Goal: Task Accomplishment & Management: Use online tool/utility

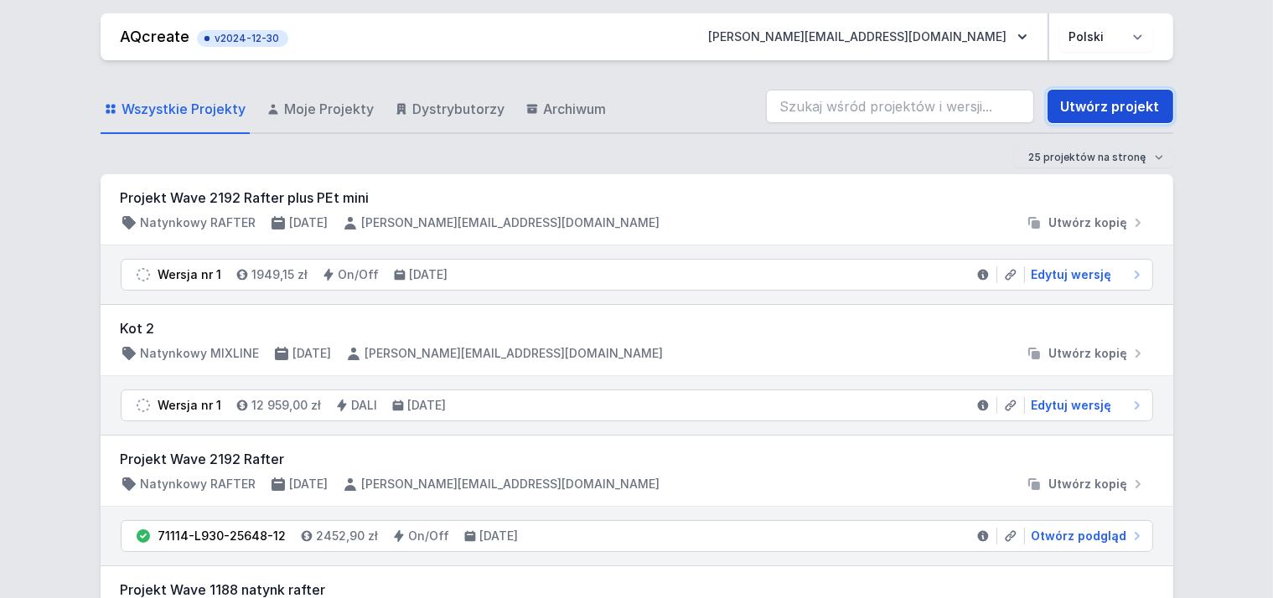
click at [1099, 111] on link "Utwórz projekt" at bounding box center [1111, 107] width 126 height 34
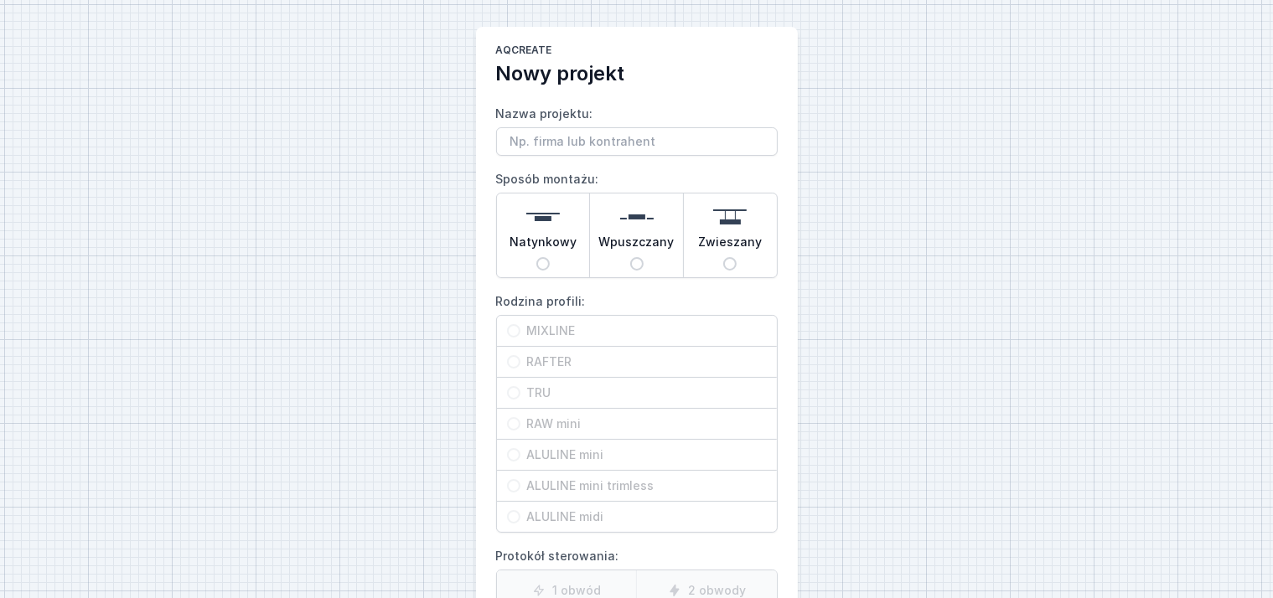
click at [590, 139] on input "Nazwa projektu:" at bounding box center [637, 141] width 282 height 28
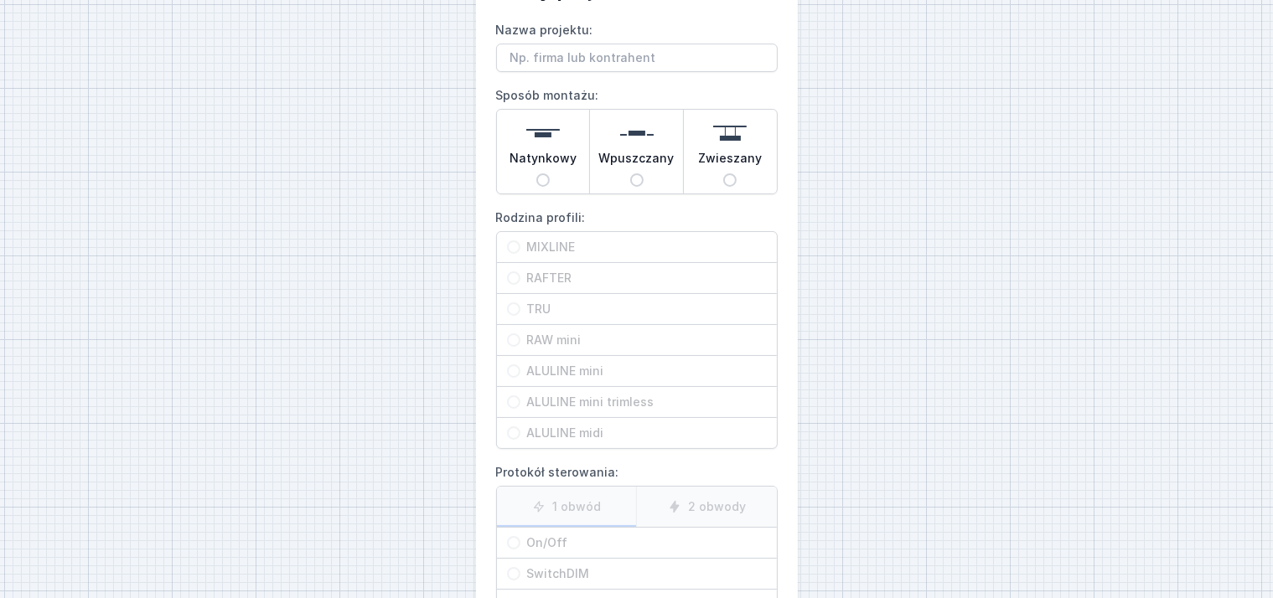
click at [546, 61] on input "Nazwa projektu:" at bounding box center [637, 58] width 282 height 28
type input "rafter zamiast szyn"
click at [566, 175] on div "Natynkowy" at bounding box center [543, 152] width 93 height 84
click at [550, 175] on input "Natynkowy" at bounding box center [542, 179] width 13 height 13
radio input "true"
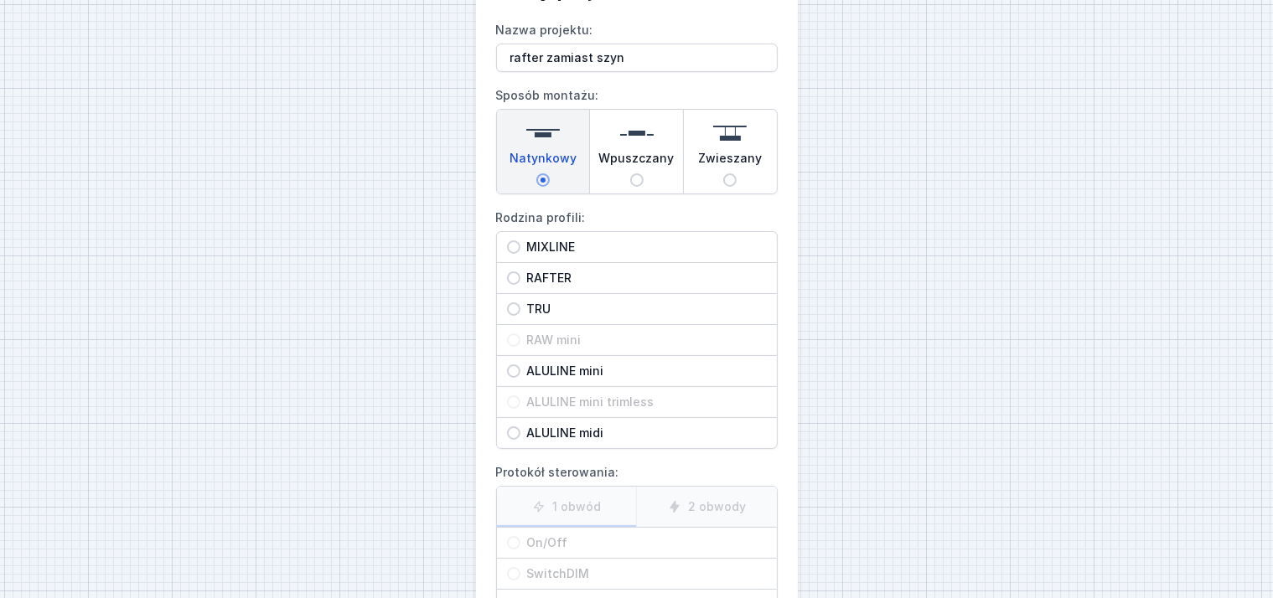
click at [533, 279] on span "RAFTER" at bounding box center [643, 278] width 246 height 17
click at [520, 279] on input "RAFTER" at bounding box center [513, 278] width 13 height 13
radio input "true"
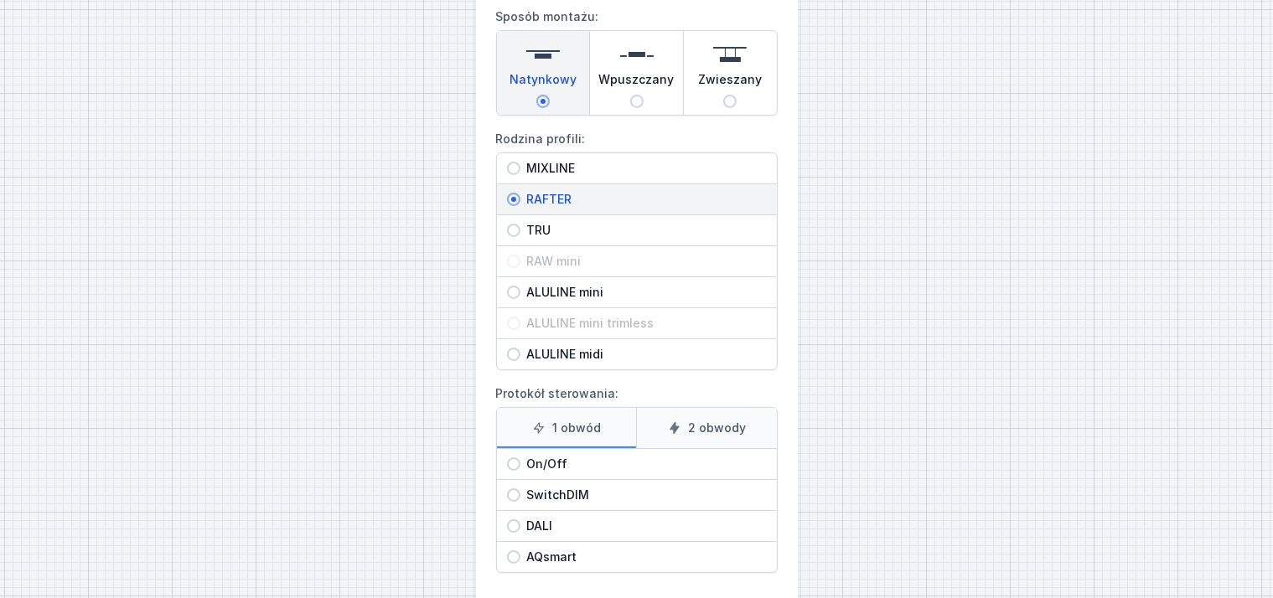
scroll to position [241, 0]
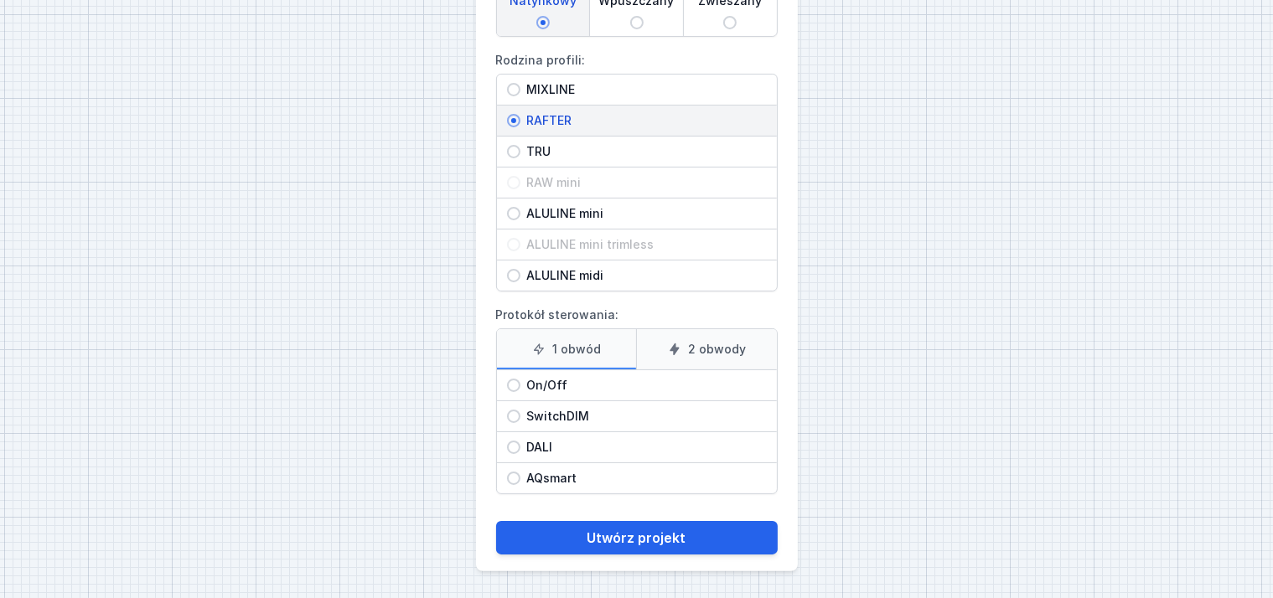
click at [564, 393] on span "On/Off" at bounding box center [643, 385] width 246 height 17
click at [520, 392] on input "On/Off" at bounding box center [513, 385] width 13 height 13
radio input "true"
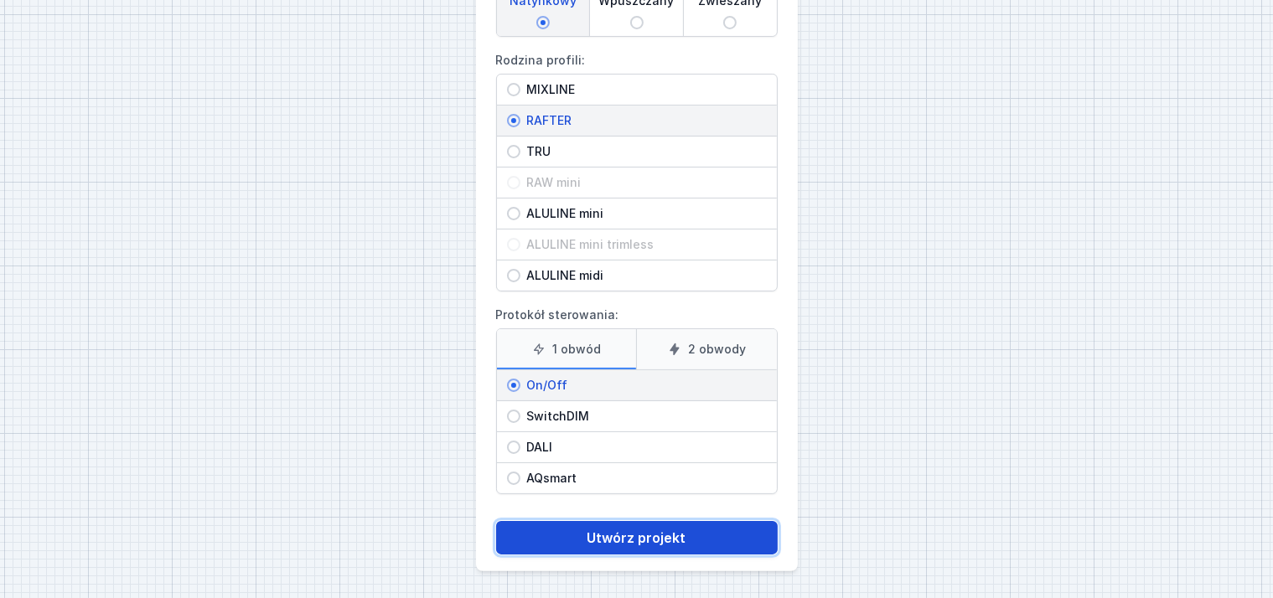
click at [656, 540] on button "Utwórz projekt" at bounding box center [637, 538] width 282 height 34
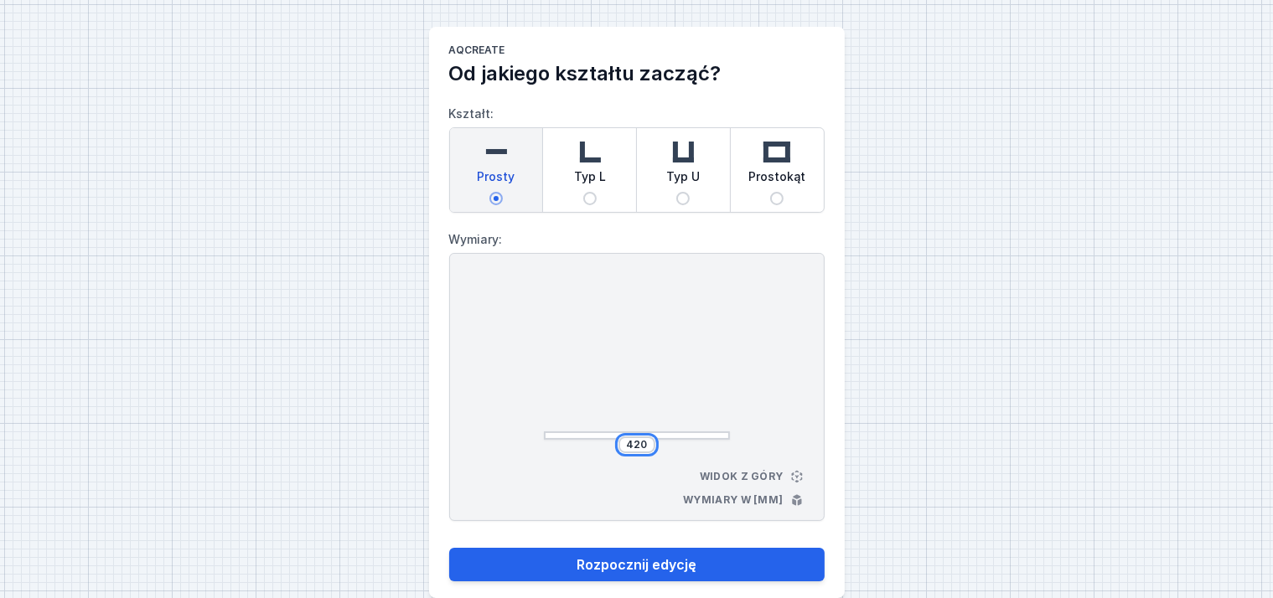
click at [631, 450] on input "420" at bounding box center [637, 444] width 27 height 13
type input "5000"
click at [449, 548] on button "Rozpocznij edycję" at bounding box center [636, 565] width 375 height 34
type input "5000"
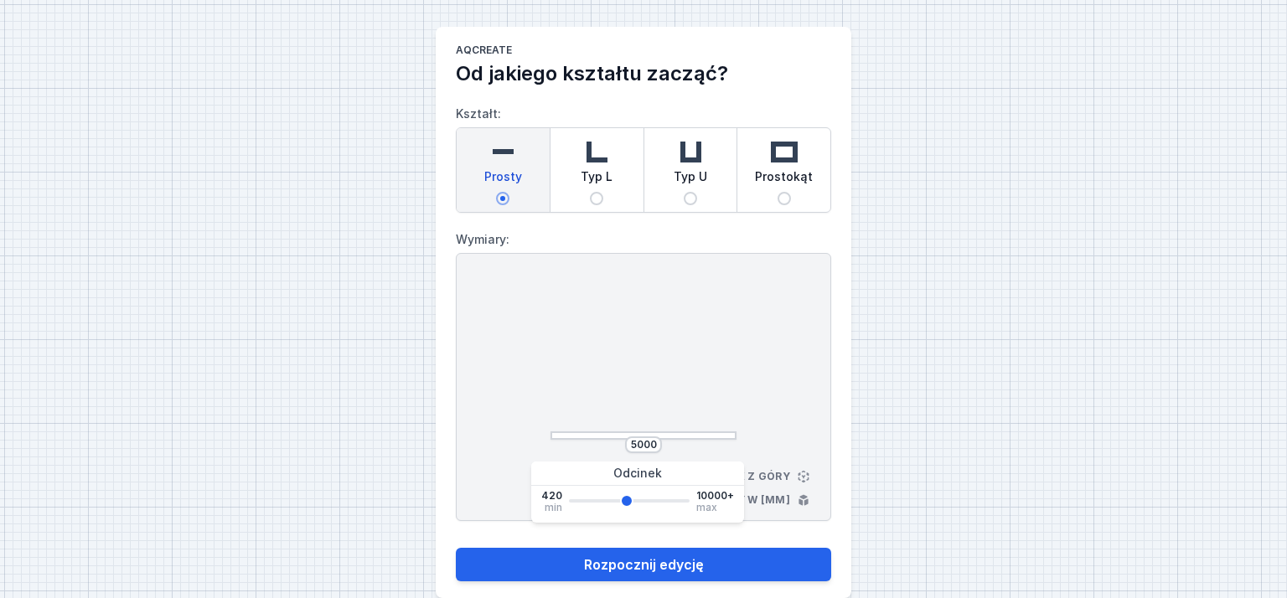
select select "M"
select select "3000"
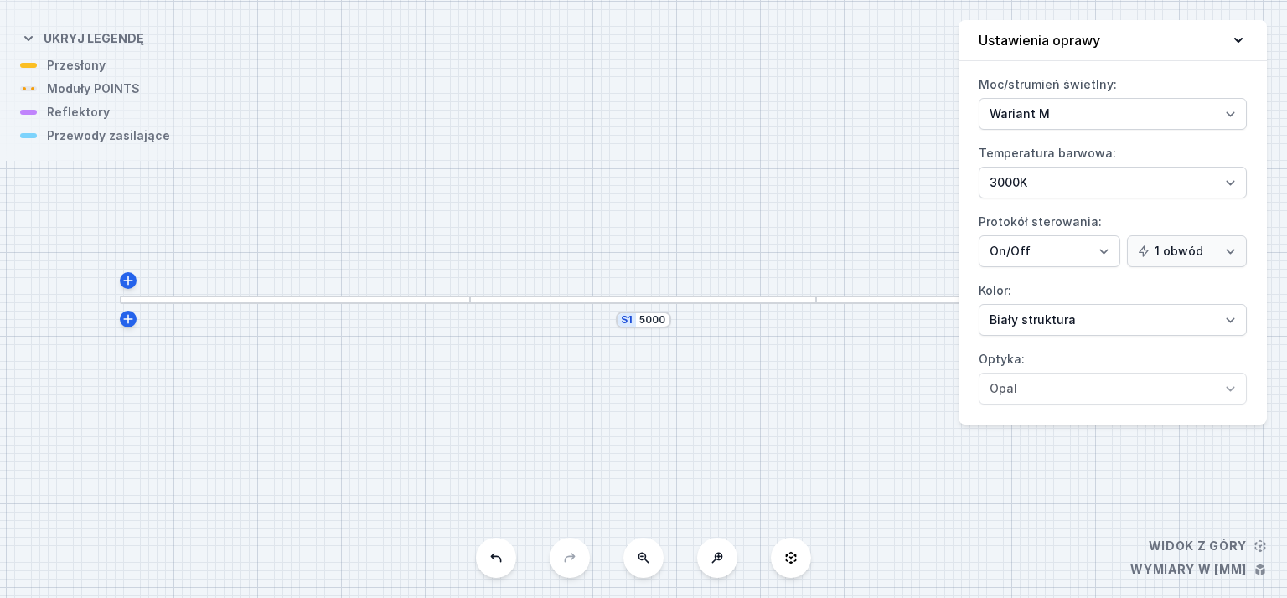
click at [665, 531] on div "S1 5000" at bounding box center [643, 299] width 1287 height 598
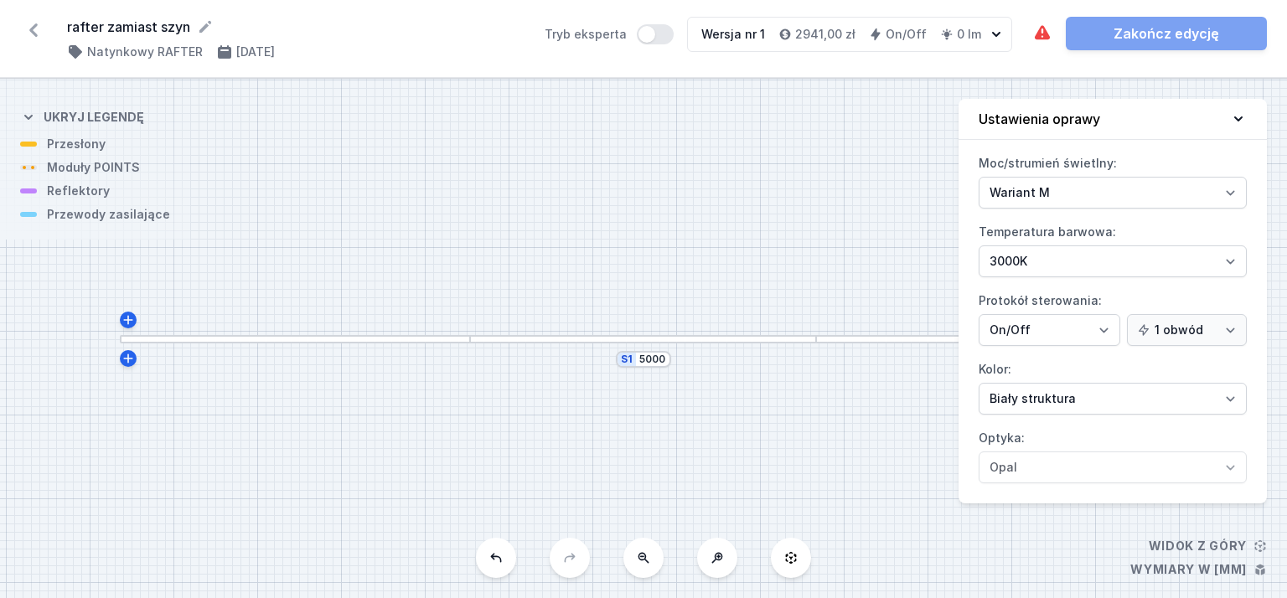
click at [313, 341] on div at bounding box center [295, 339] width 350 height 8
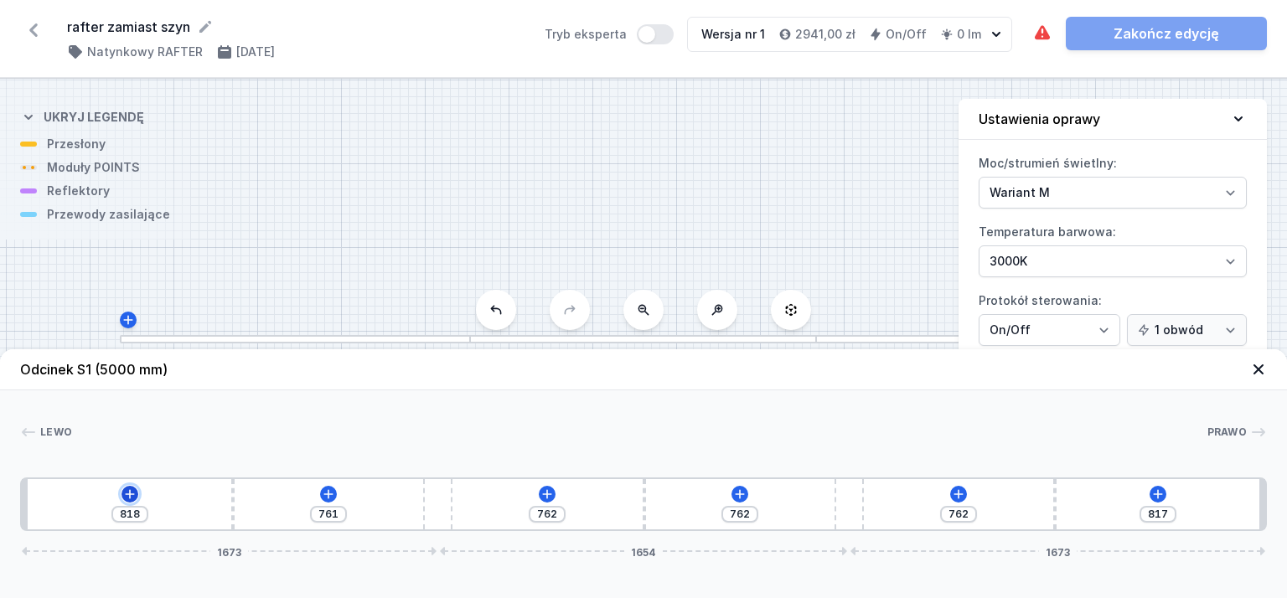
click at [126, 490] on icon at bounding box center [129, 494] width 13 height 13
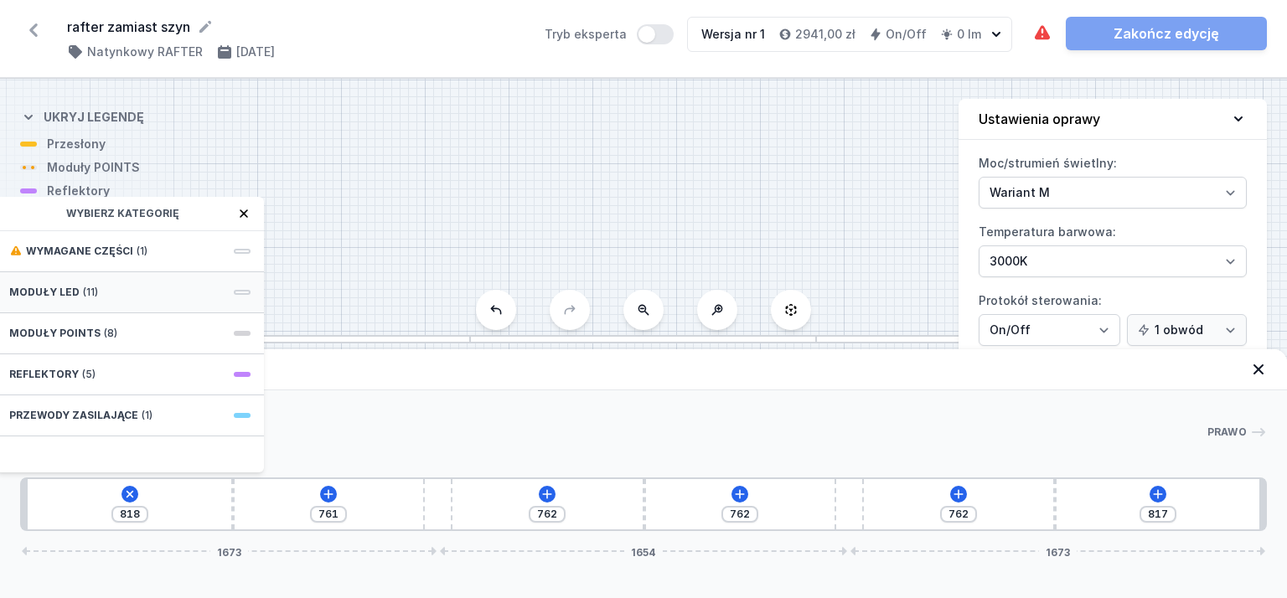
click at [126, 293] on div "Moduły LED (11)" at bounding box center [130, 292] width 268 height 41
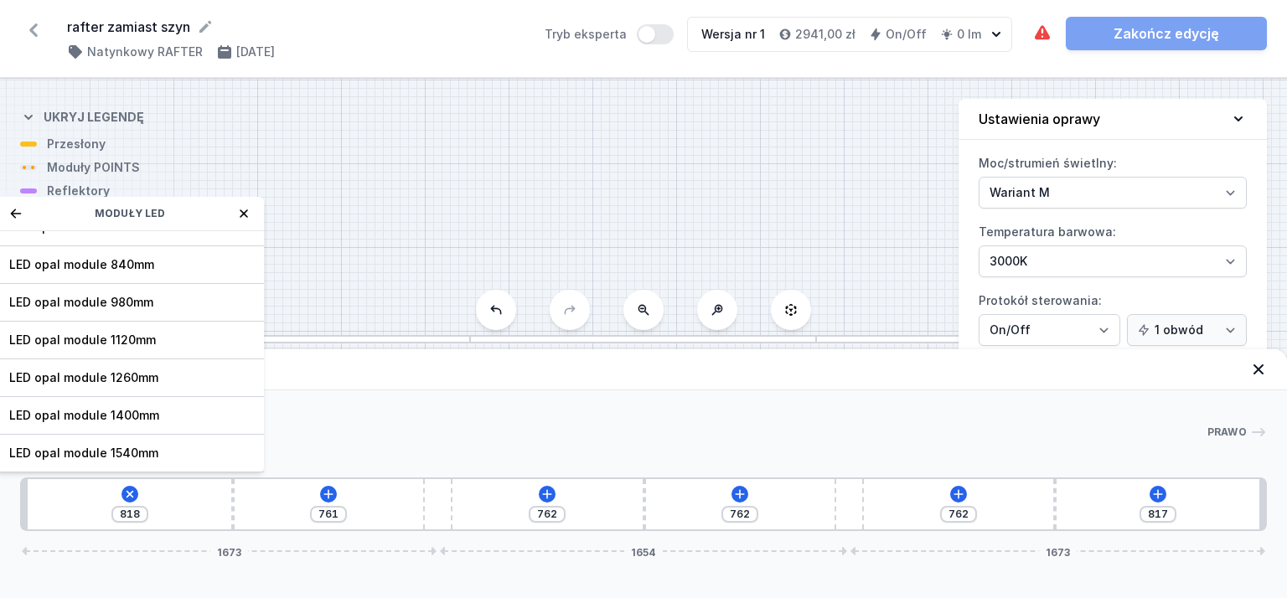
scroll to position [192, 0]
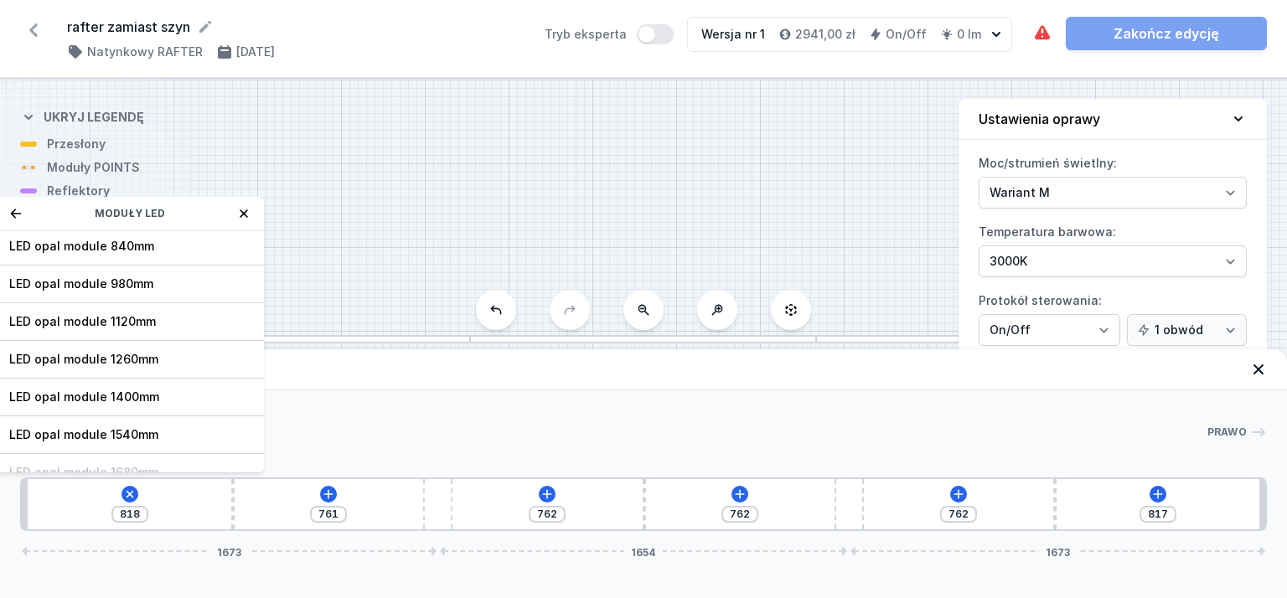
click at [246, 219] on icon at bounding box center [243, 213] width 13 height 13
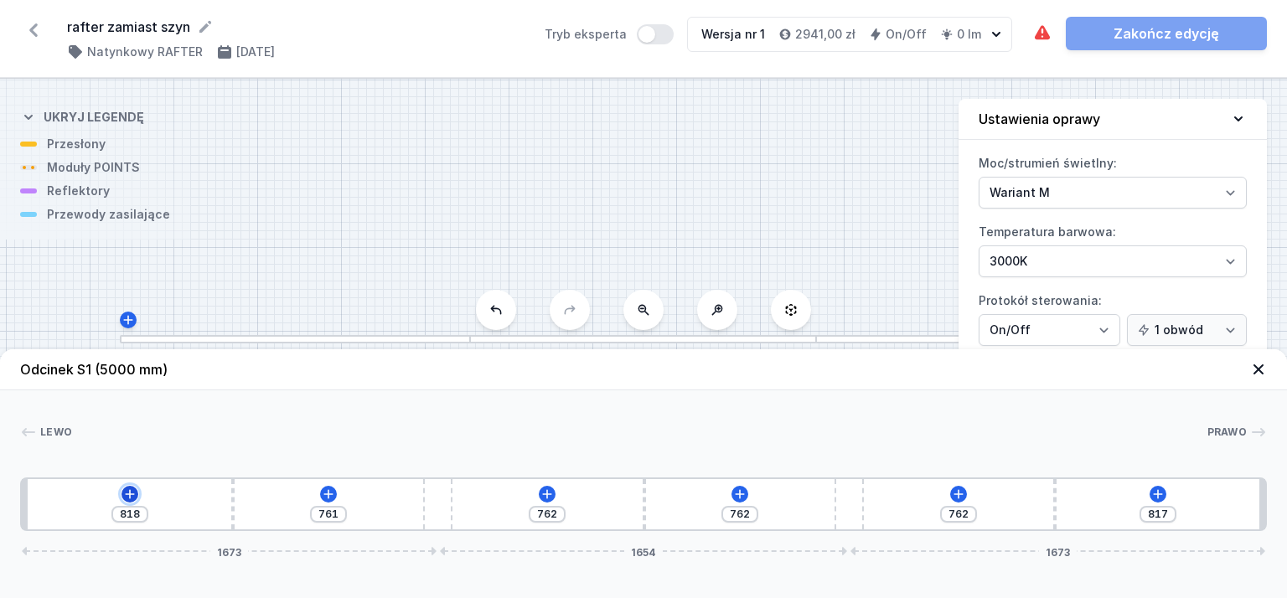
click at [132, 491] on icon at bounding box center [129, 494] width 13 height 13
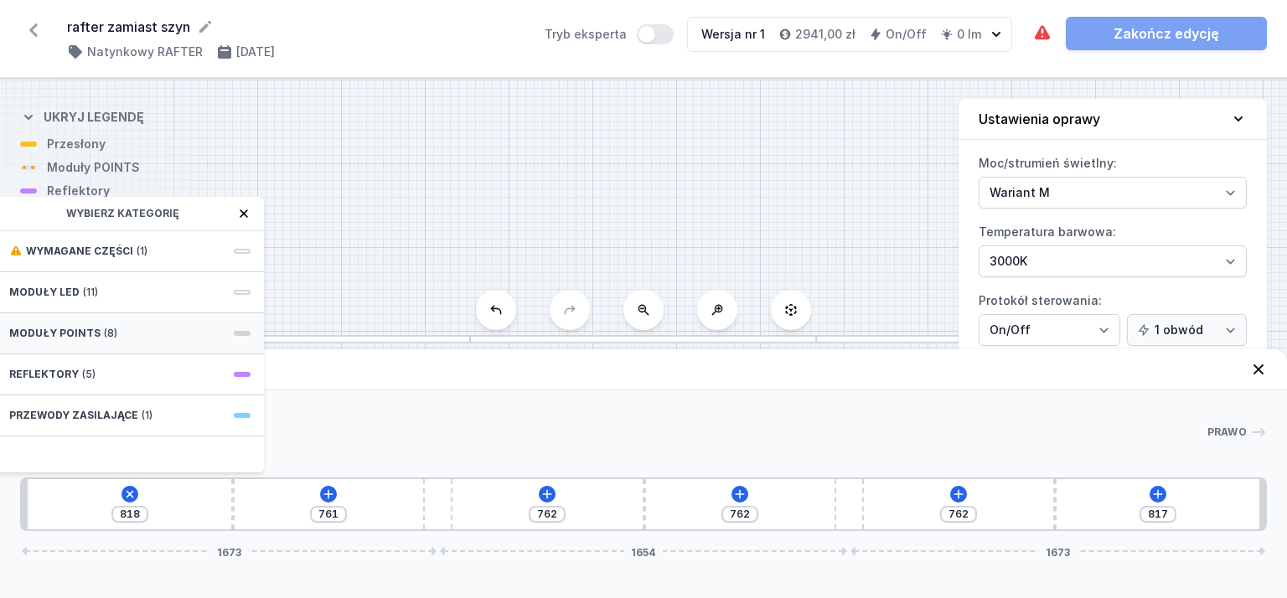
click at [230, 331] on div "Moduły POINTS (8)" at bounding box center [130, 333] width 268 height 41
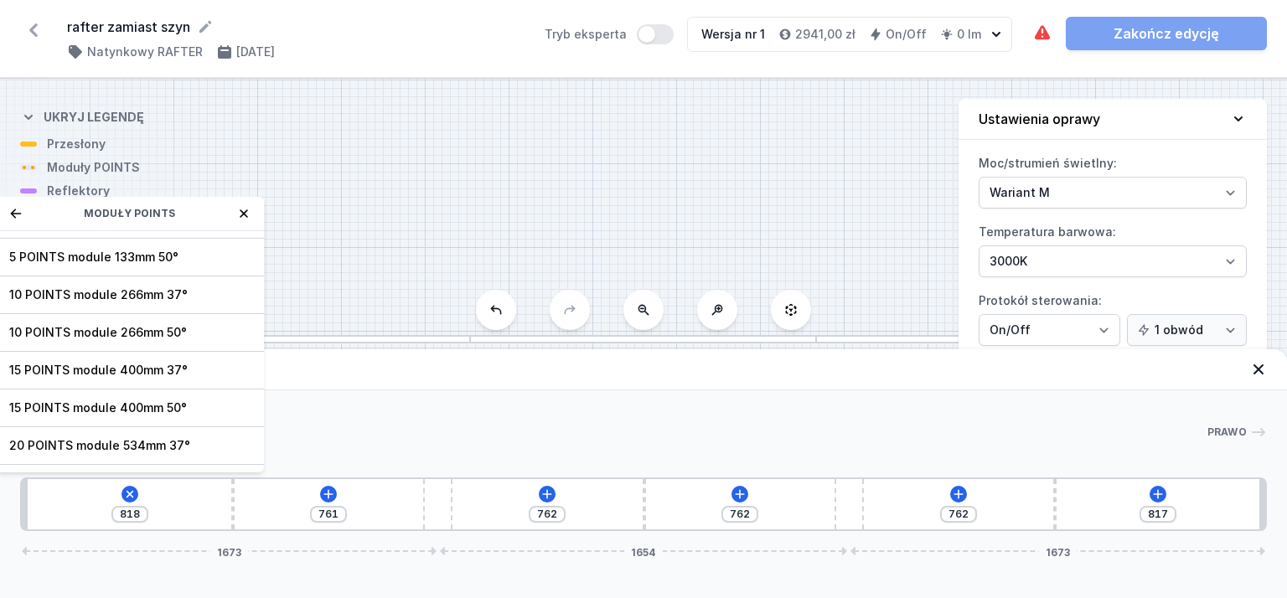
scroll to position [60, 0]
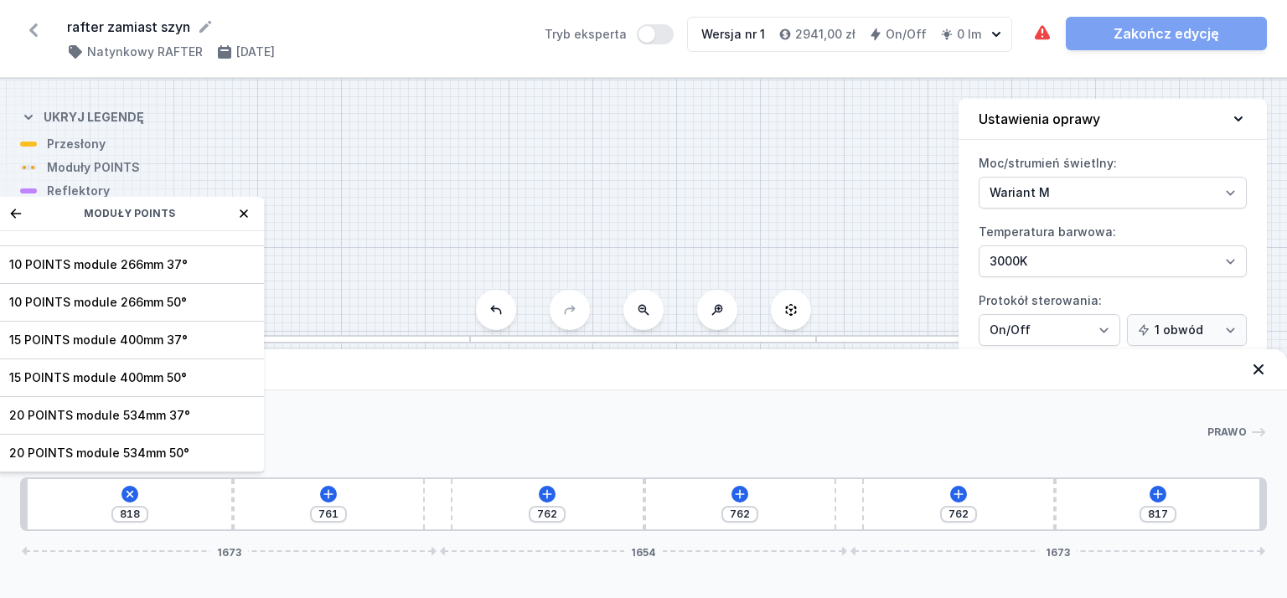
drag, startPoint x: 178, startPoint y: 199, endPoint x: 261, endPoint y: 135, distance: 104.6
click at [261, 106] on div "S1 5000 Odcinek S1 (5000 mm) Lewo Prawo 1 2 3 2 3 2 1 818 Moduły POINTS 5 POINT…" at bounding box center [643, 339] width 1287 height 520
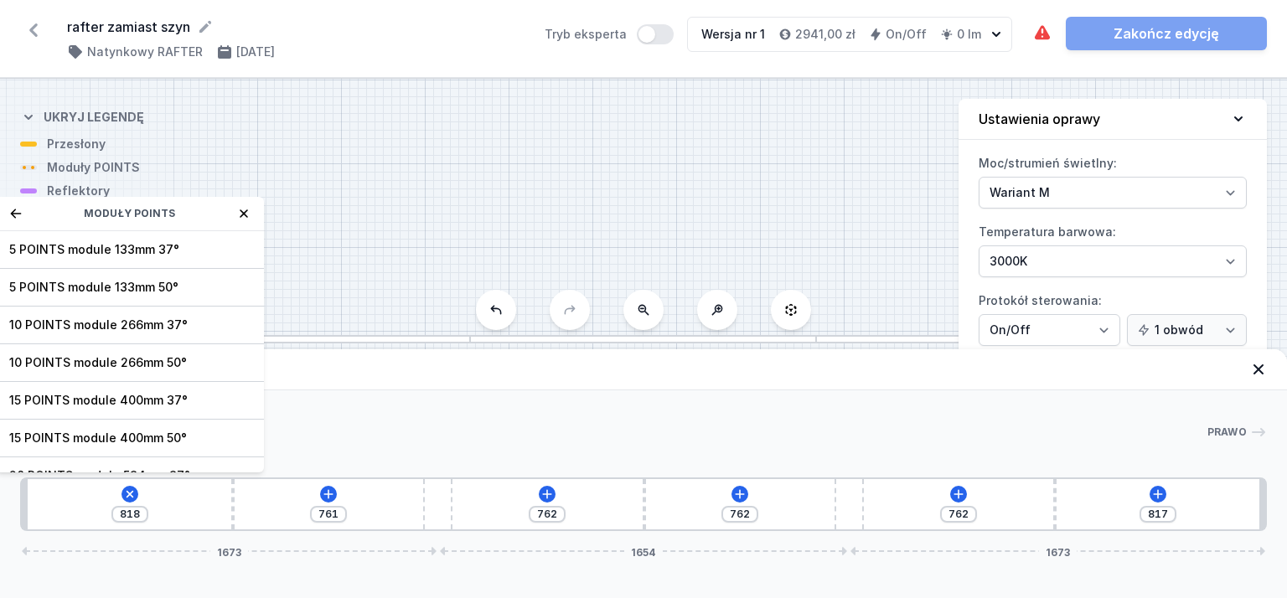
click at [18, 212] on icon at bounding box center [15, 213] width 11 height 9
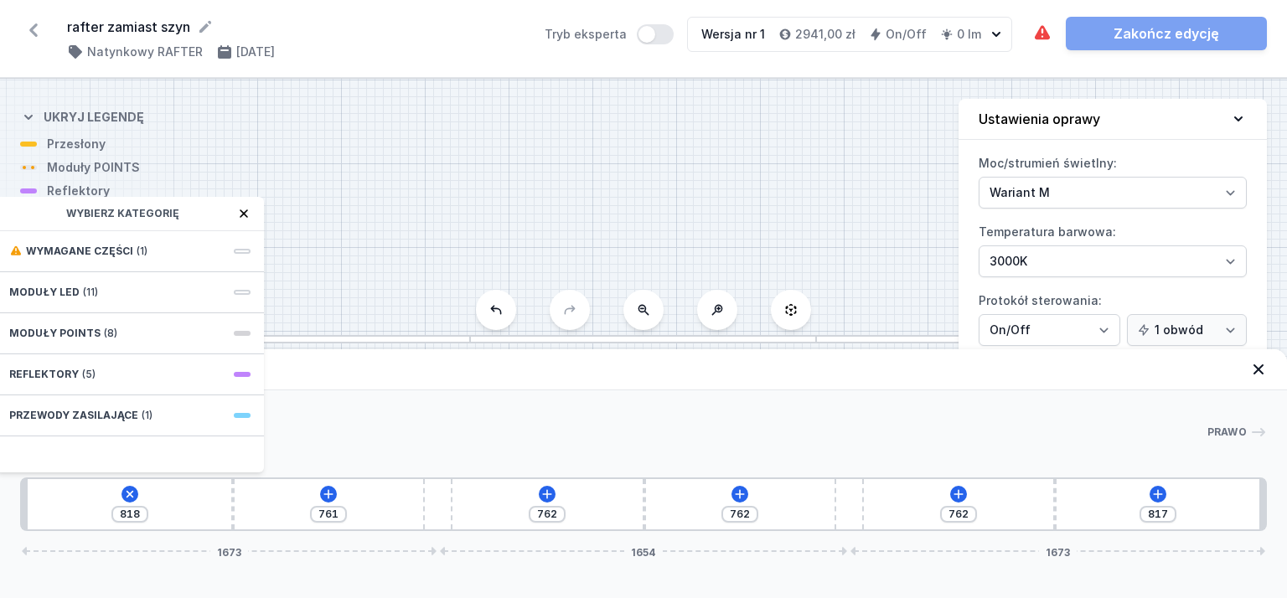
click at [241, 220] on div "Wybierz kategorię" at bounding box center [130, 214] width 268 height 34
click at [241, 205] on div "Wybierz kategorię" at bounding box center [130, 214] width 268 height 34
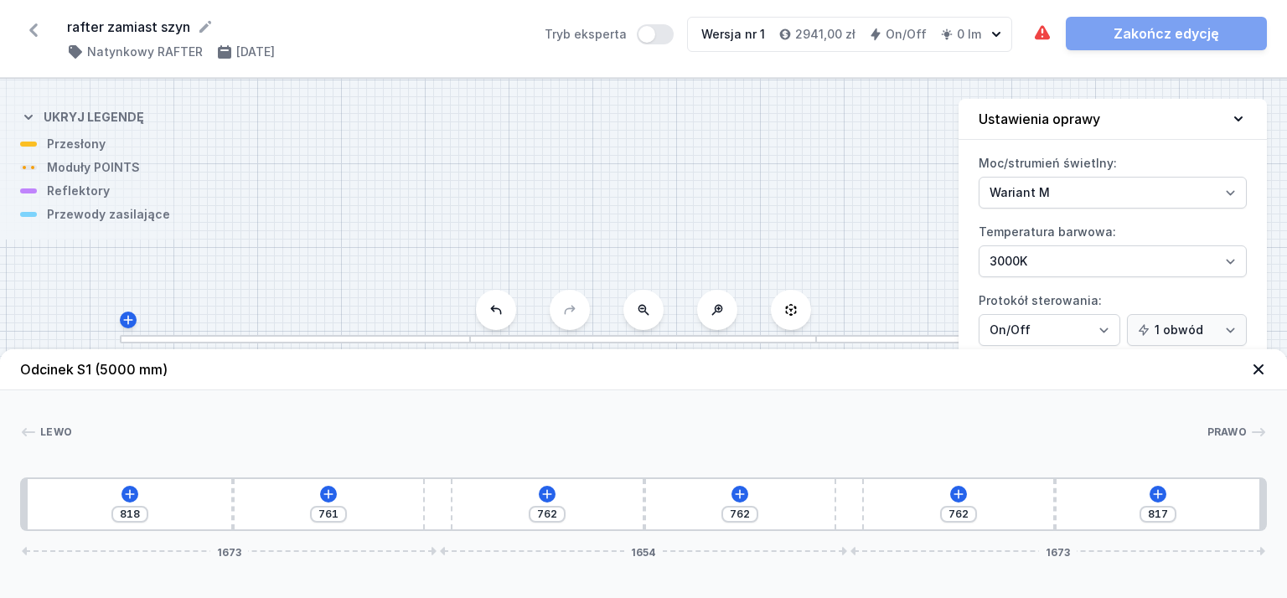
click at [335, 205] on div "S1 5000" at bounding box center [643, 339] width 1287 height 520
click at [112, 174] on div "S1 5000" at bounding box center [643, 339] width 1287 height 520
type input "619"
type input "960"
type input "552"
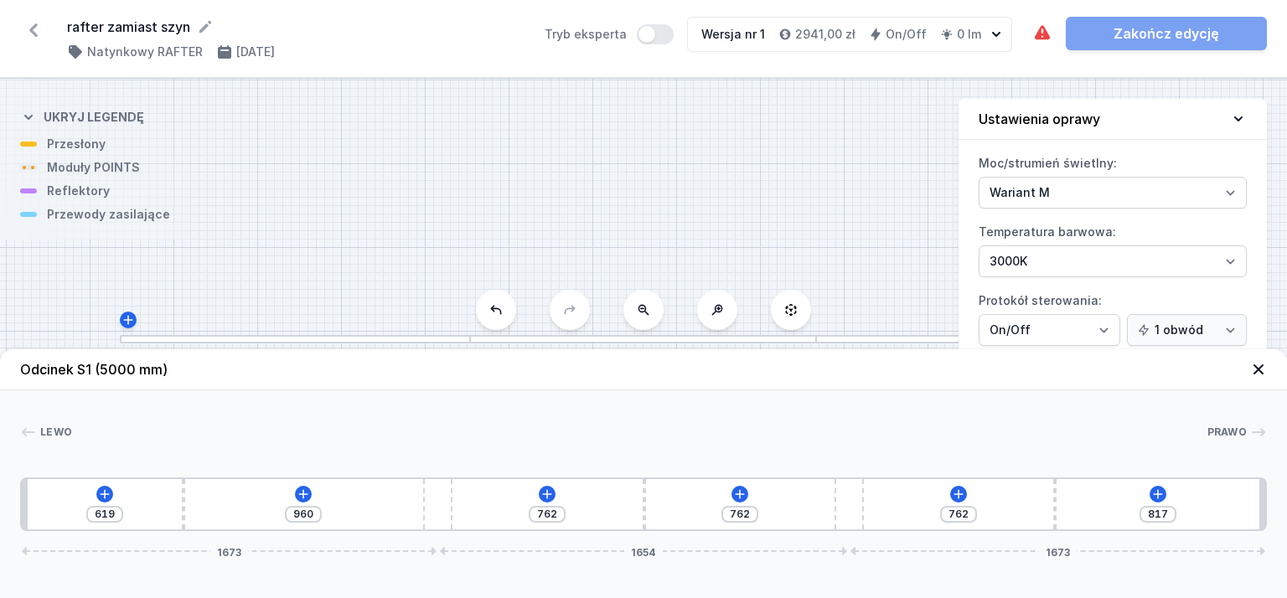
type input "1027"
type input "519"
type input "1060"
type input "419"
type input "1160"
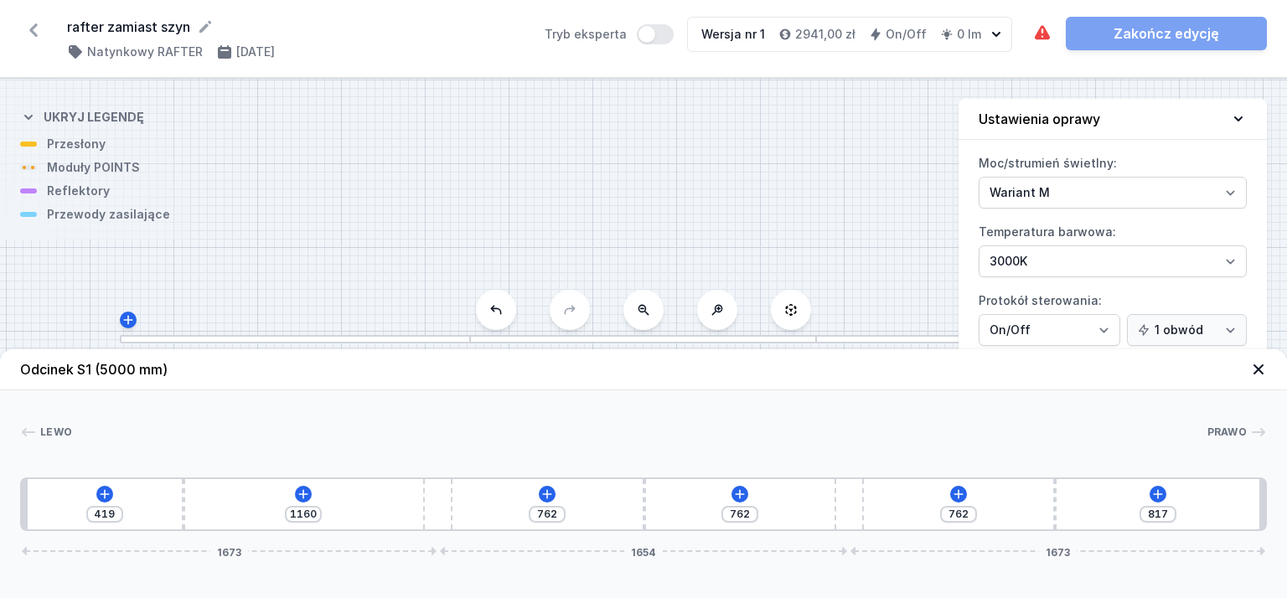
type input "362"
type input "1217"
type input "349"
type input "1230"
drag, startPoint x: 234, startPoint y: 494, endPoint x: 34, endPoint y: 500, distance: 199.6
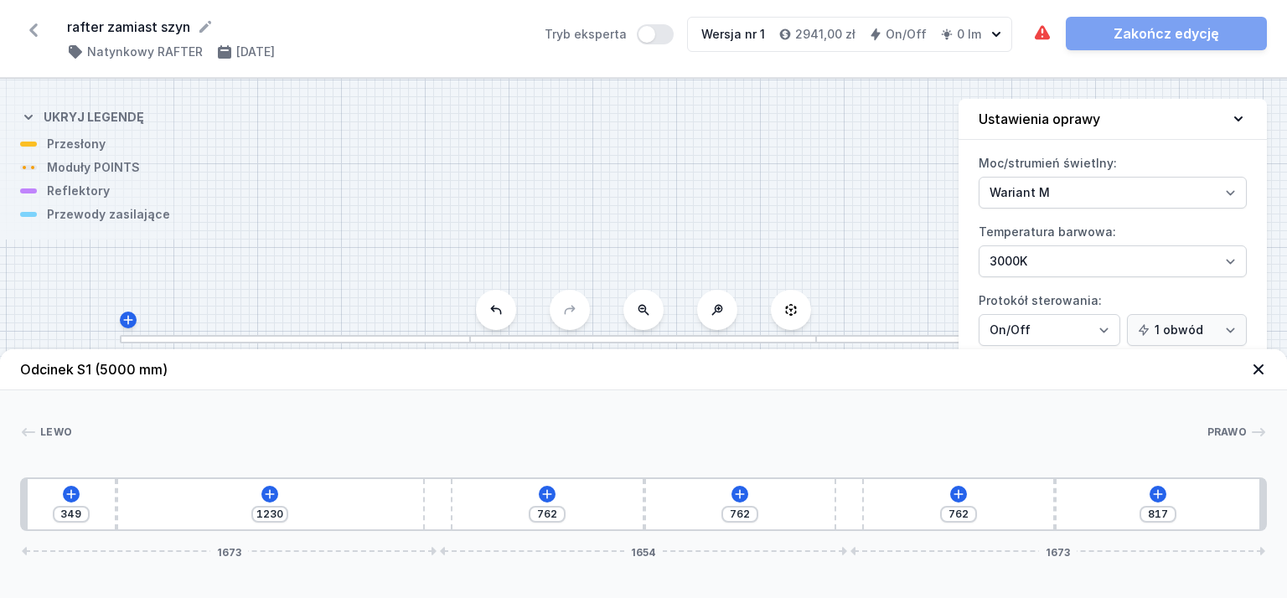
click at [34, 500] on div "349 1230 762 762 762 817 1673 1654 1673" at bounding box center [643, 505] width 1247 height 54
click at [271, 490] on icon at bounding box center [269, 494] width 13 height 13
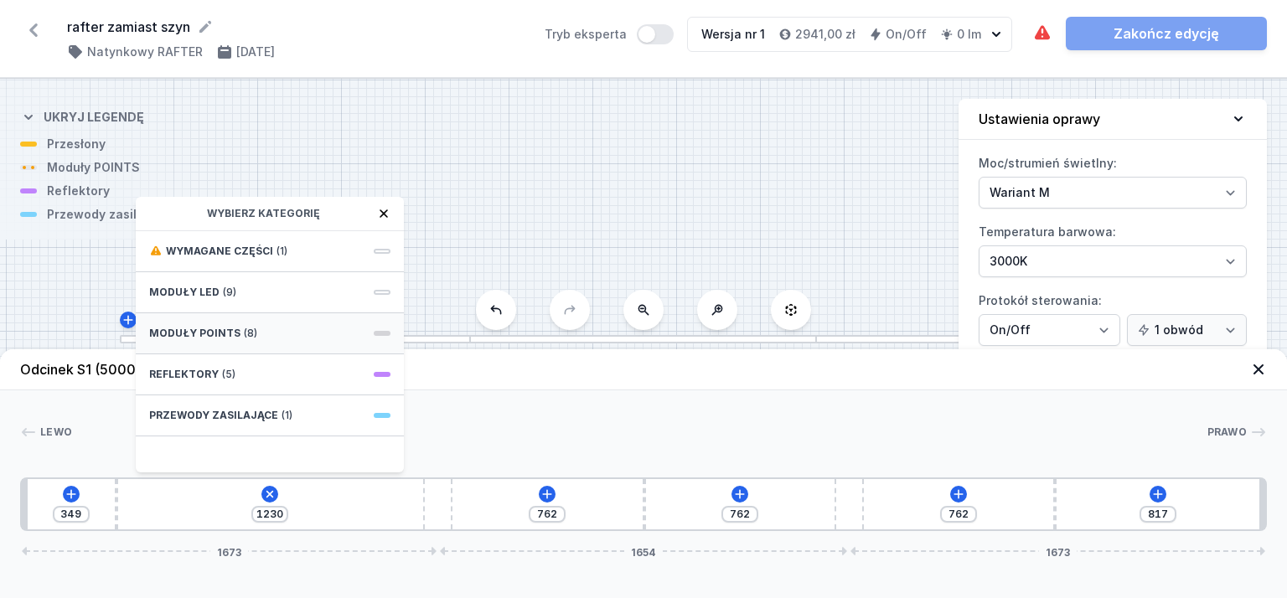
click at [298, 329] on div "Moduły POINTS (8)" at bounding box center [270, 333] width 268 height 41
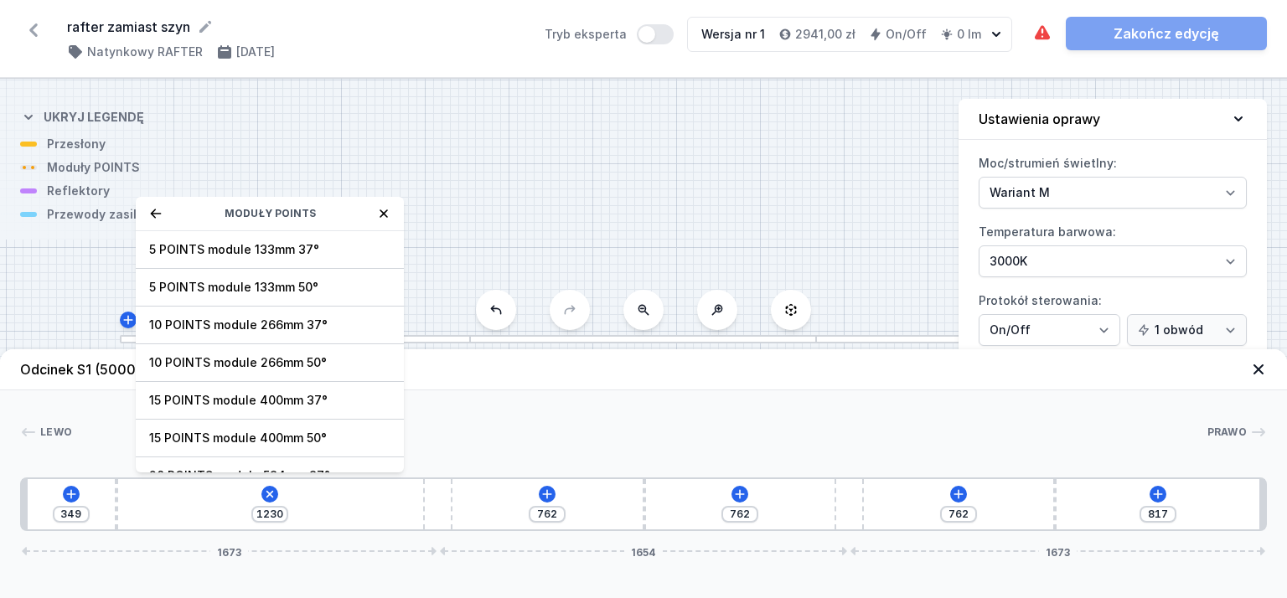
click at [375, 208] on div "Moduły POINTS" at bounding box center [270, 214] width 268 height 34
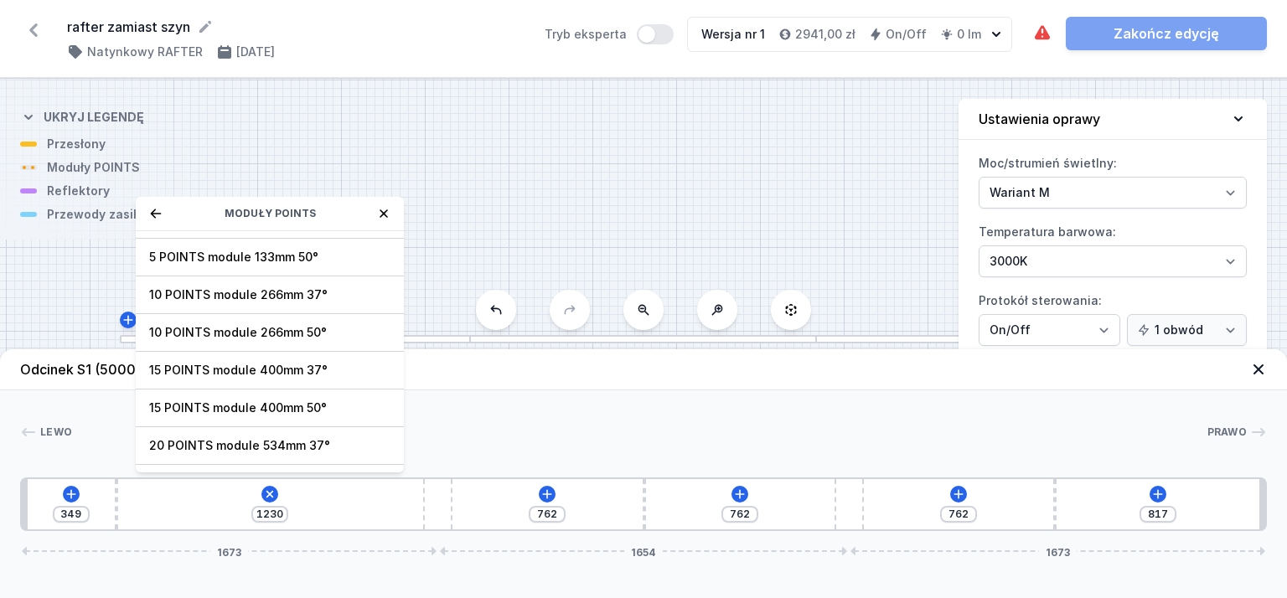
click at [379, 214] on icon at bounding box center [383, 213] width 13 height 13
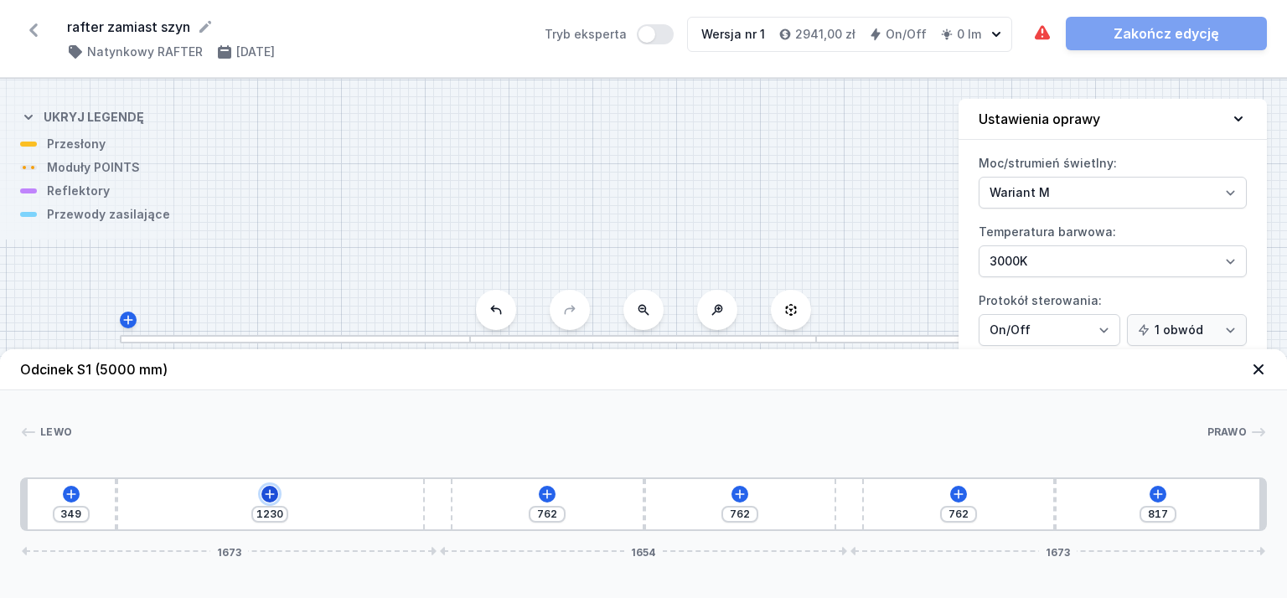
click at [265, 491] on icon at bounding box center [269, 494] width 13 height 13
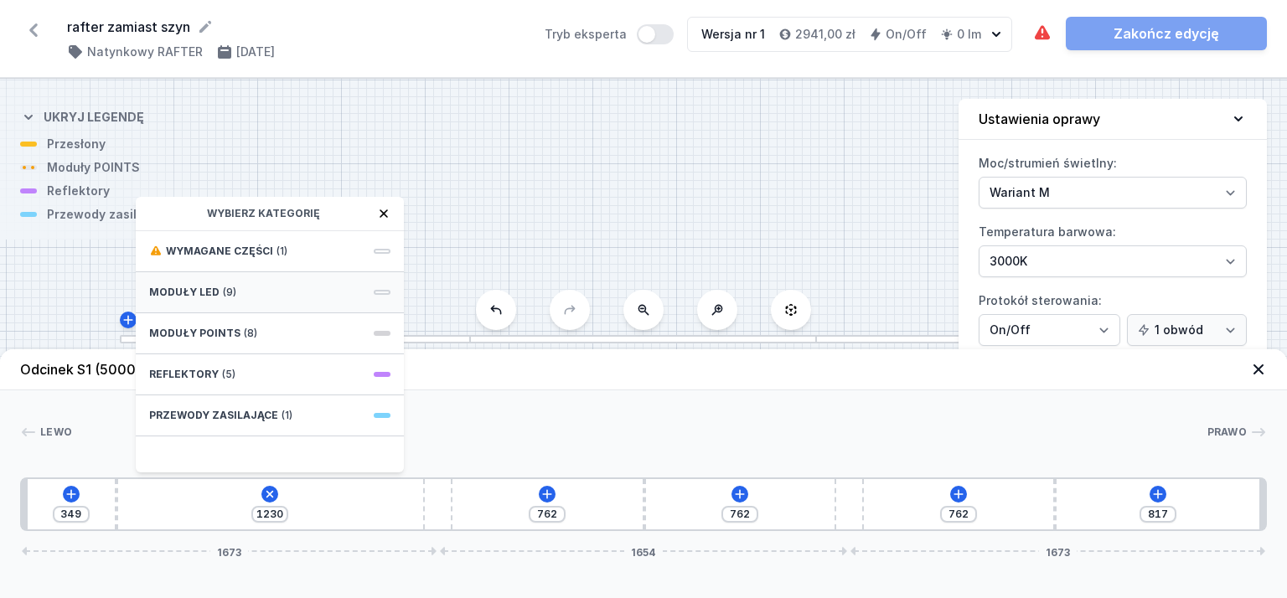
click at [194, 296] on span "Moduły LED" at bounding box center [184, 292] width 70 height 13
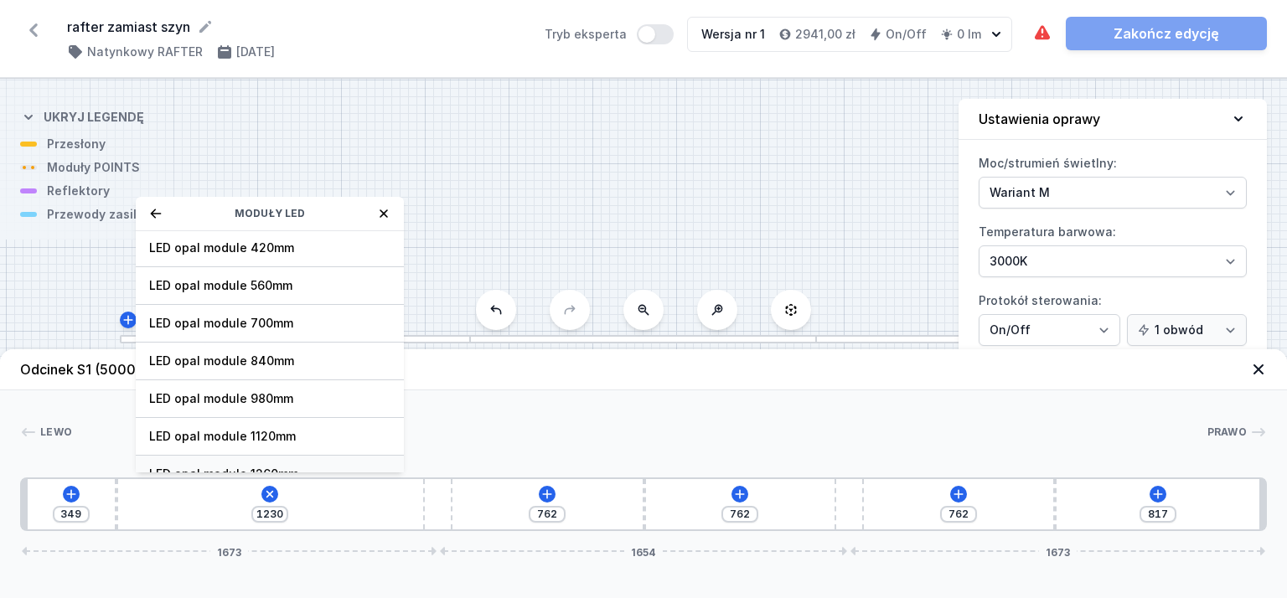
scroll to position [168, 0]
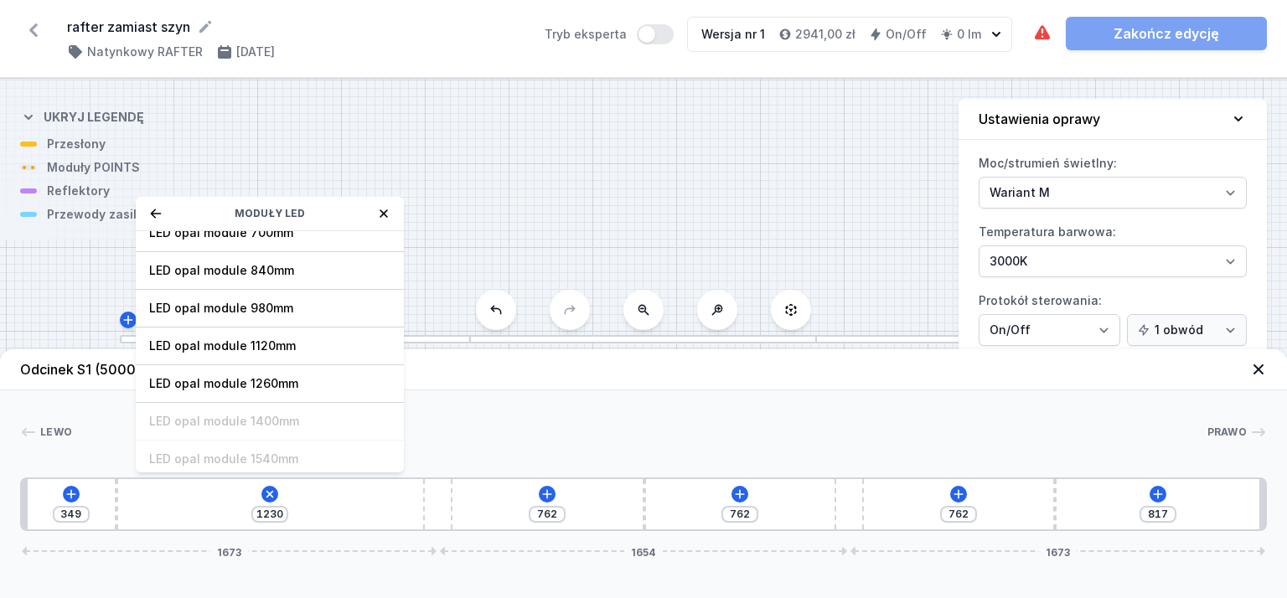
click at [262, 484] on div "349 1230 Moduły LED LED opal module 140mm LED opal module 280mm LED opal module…" at bounding box center [643, 505] width 1247 height 54
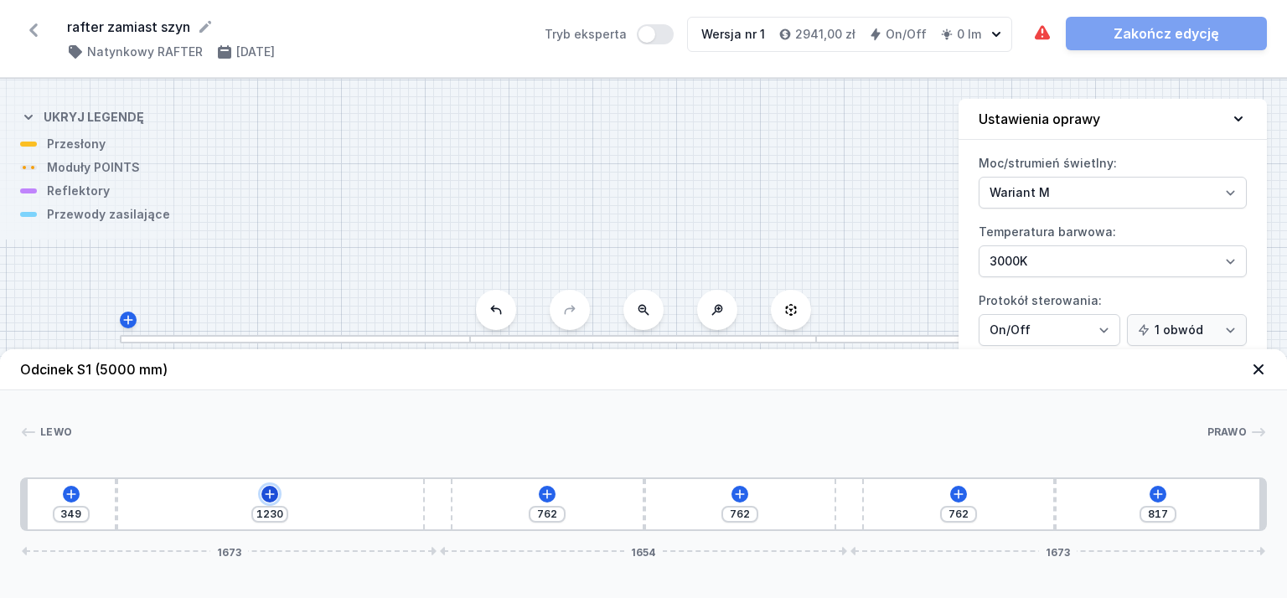
click at [263, 493] on icon at bounding box center [269, 494] width 13 height 13
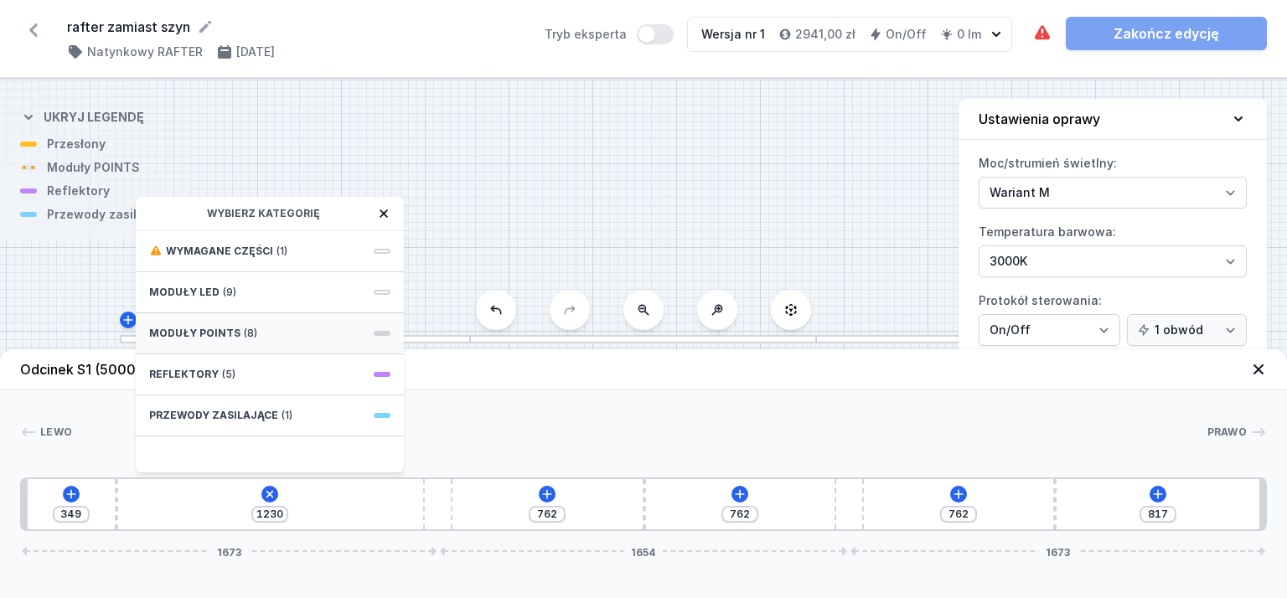
click at [235, 334] on span "Moduły POINTS" at bounding box center [194, 333] width 91 height 13
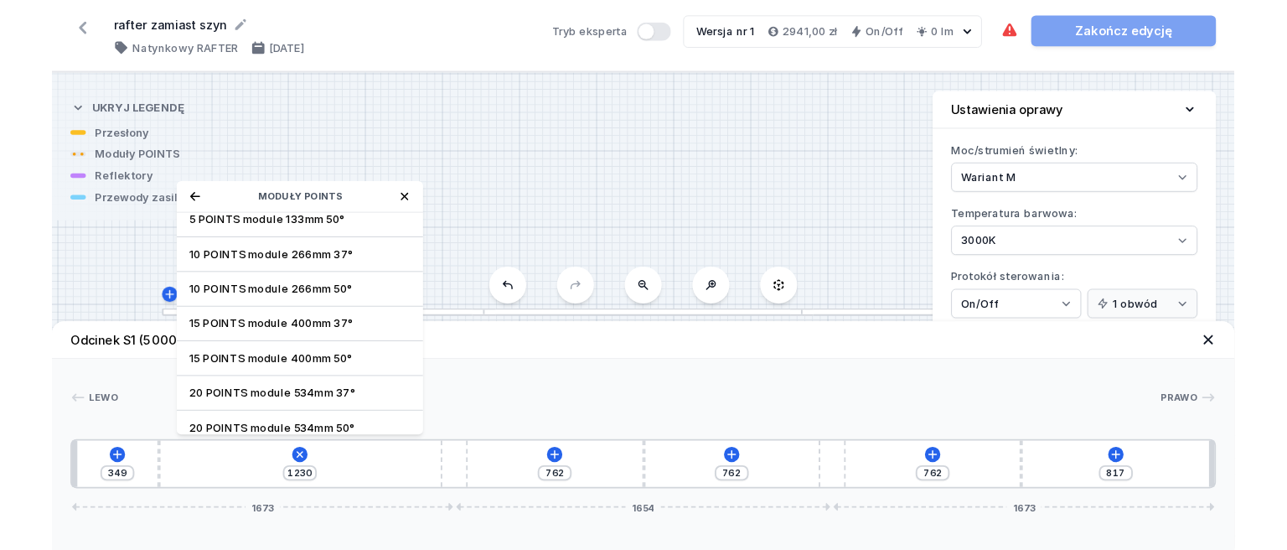
scroll to position [60, 0]
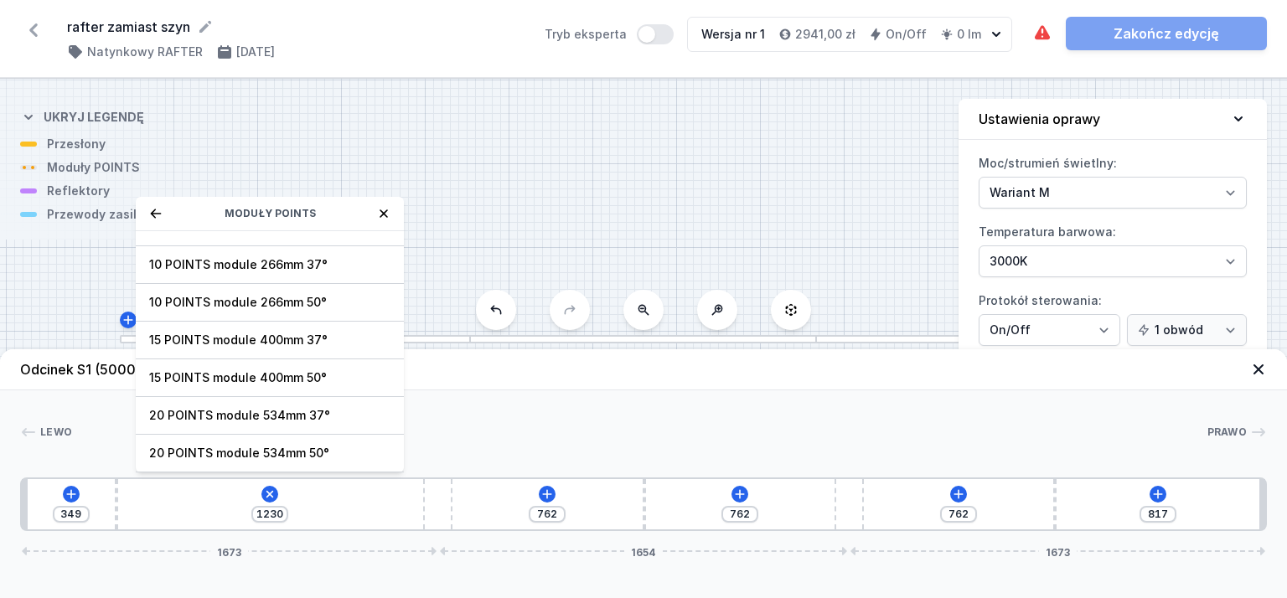
click at [75, 246] on div "S1 5000" at bounding box center [643, 339] width 1287 height 520
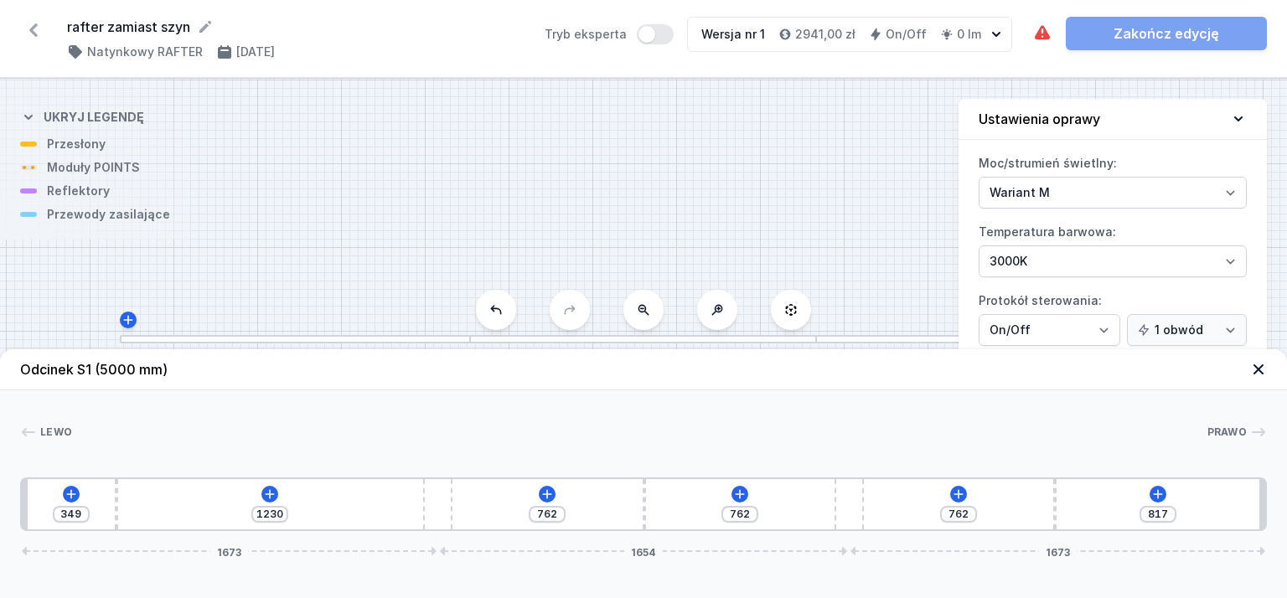
click at [257, 497] on div "349 1230 762 762 762 817 1673 1654 1673" at bounding box center [643, 505] width 1247 height 54
click at [268, 484] on div "349 1230 762 762 762 817 1673 1654 1673" at bounding box center [643, 505] width 1247 height 54
click at [264, 495] on icon at bounding box center [269, 494] width 13 height 13
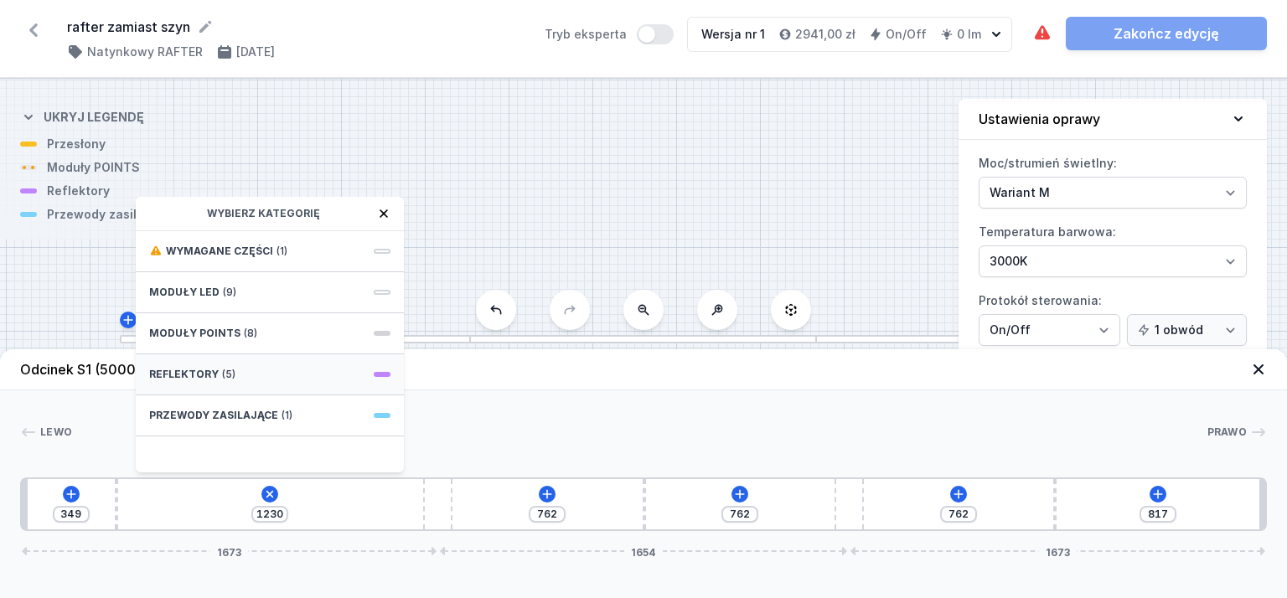
click at [199, 372] on span "Reflektory" at bounding box center [184, 374] width 70 height 13
